Goal: Transaction & Acquisition: Obtain resource

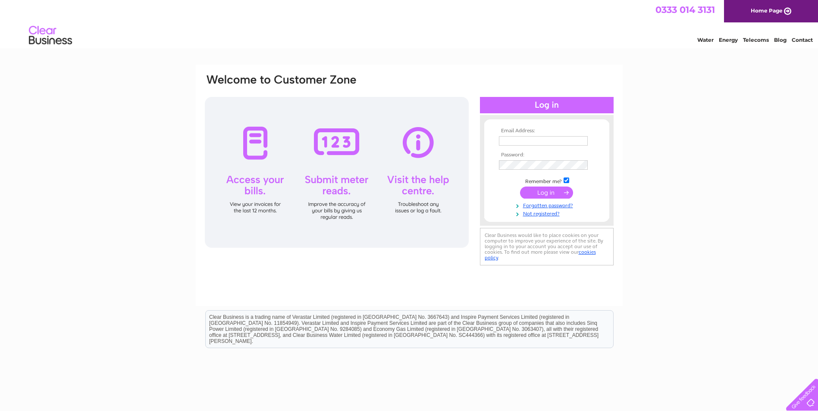
click at [544, 139] on input "text" at bounding box center [543, 140] width 89 height 9
type input "lyndsay.duff@nhs.scot"
click at [549, 190] on input "submit" at bounding box center [546, 193] width 53 height 12
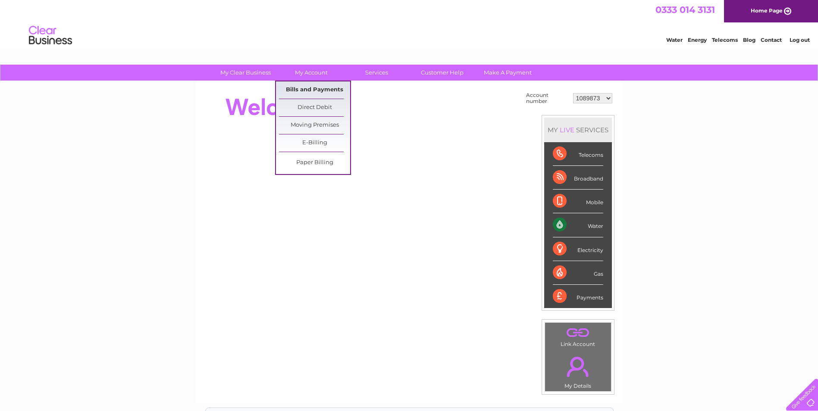
click at [314, 94] on link "Bills and Payments" at bounding box center [314, 90] width 71 height 17
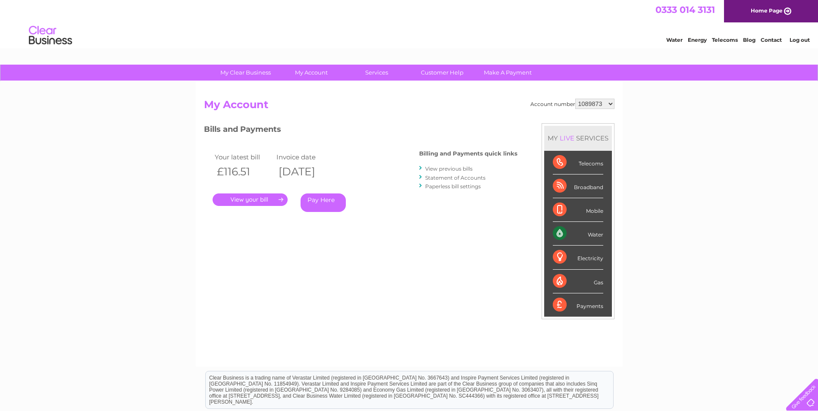
click at [593, 105] on select "1089873 1089874 1089876 1089877 1089878 1138542 1144636 30274067" at bounding box center [594, 104] width 39 height 10
select select "1089876"
click at [575, 99] on select "1089873 1089874 1089876 1089877 1089878 1138542 1144636 30274067" at bounding box center [594, 104] width 39 height 10
click at [449, 169] on link "View previous bills" at bounding box center [448, 169] width 47 height 6
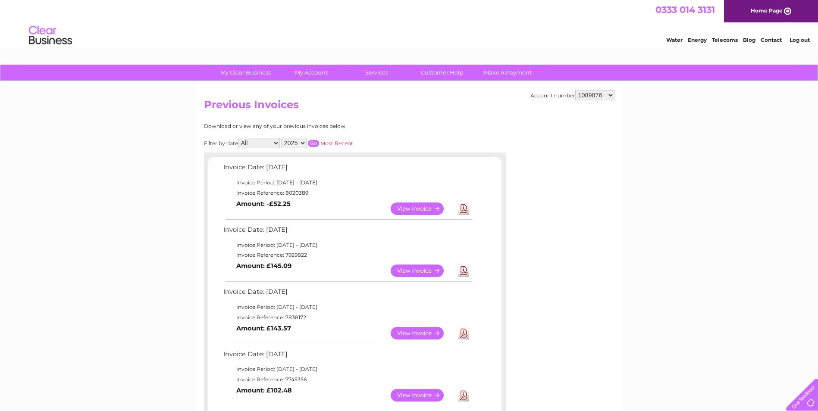
click at [468, 211] on link "Download" at bounding box center [463, 209] width 11 height 13
click at [582, 92] on select "1089873 1089874 1089876 1089877 1089878 1138542 1144636 30274067" at bounding box center [594, 95] width 39 height 10
click at [597, 96] on select "1089873 1089874 1089876 1089877 1089878 1138542 1144636 30274067" at bounding box center [594, 95] width 39 height 10
select select "1138542"
click at [575, 90] on select "1089873 1089874 1089876 1089877 1089878 1138542 1144636 30274067" at bounding box center [594, 95] width 39 height 10
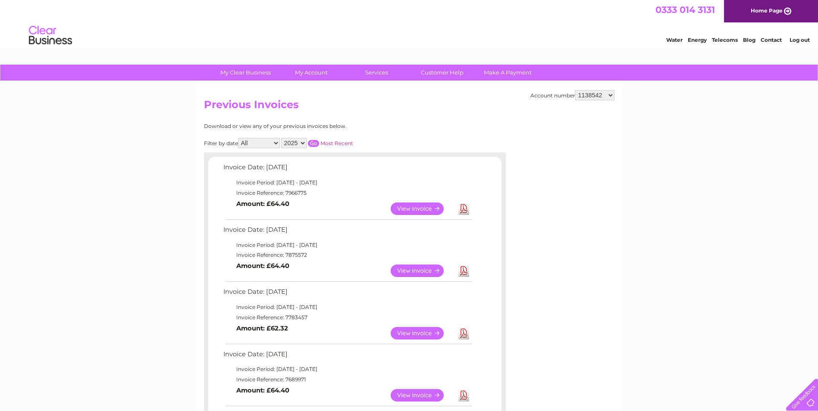
click at [464, 208] on link "Download" at bounding box center [463, 209] width 11 height 13
click at [584, 91] on select "1089873 1089874 1089876 1089877 1089878 1138542 1144636 30274067" at bounding box center [594, 95] width 39 height 10
select select "1144636"
click at [575, 90] on select "1089873 1089874 1089876 1089877 1089878 1138542 1144636 30274067" at bounding box center [594, 95] width 39 height 10
click at [799, 39] on link "Log out" at bounding box center [800, 40] width 20 height 6
